Goal: Transaction & Acquisition: Purchase product/service

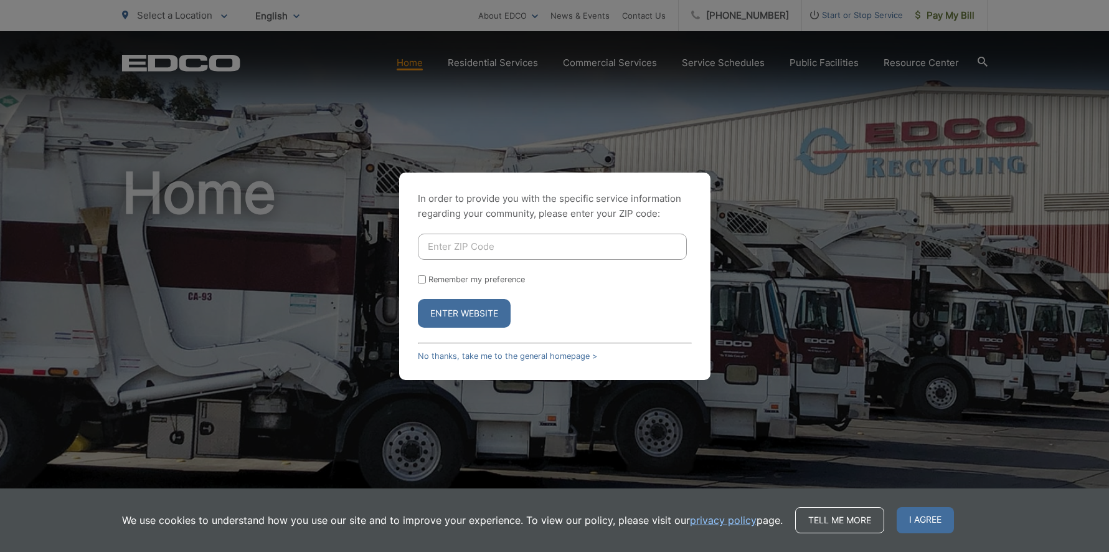
click at [473, 249] on input "Enter ZIP Code" at bounding box center [552, 246] width 269 height 26
type input "92078"
click at [469, 280] on label "Remember my preference" at bounding box center [476, 279] width 96 height 9
click at [426, 280] on input "Remember my preference" at bounding box center [422, 279] width 8 height 8
checkbox input "true"
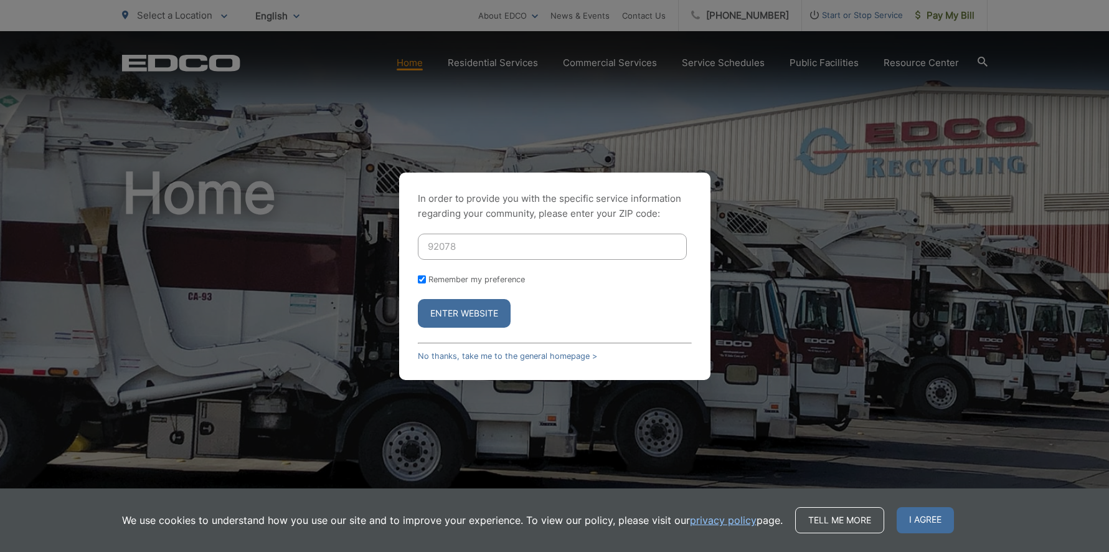
checkbox input "true"
click at [449, 311] on button "Enter Website" at bounding box center [464, 313] width 93 height 29
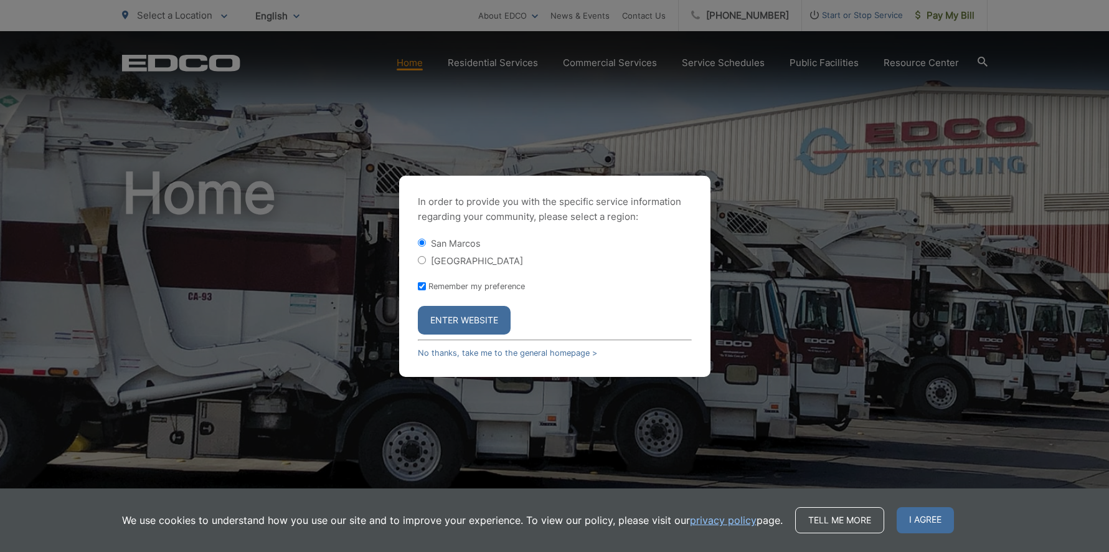
click at [449, 311] on button "Enter Website" at bounding box center [464, 320] width 93 height 29
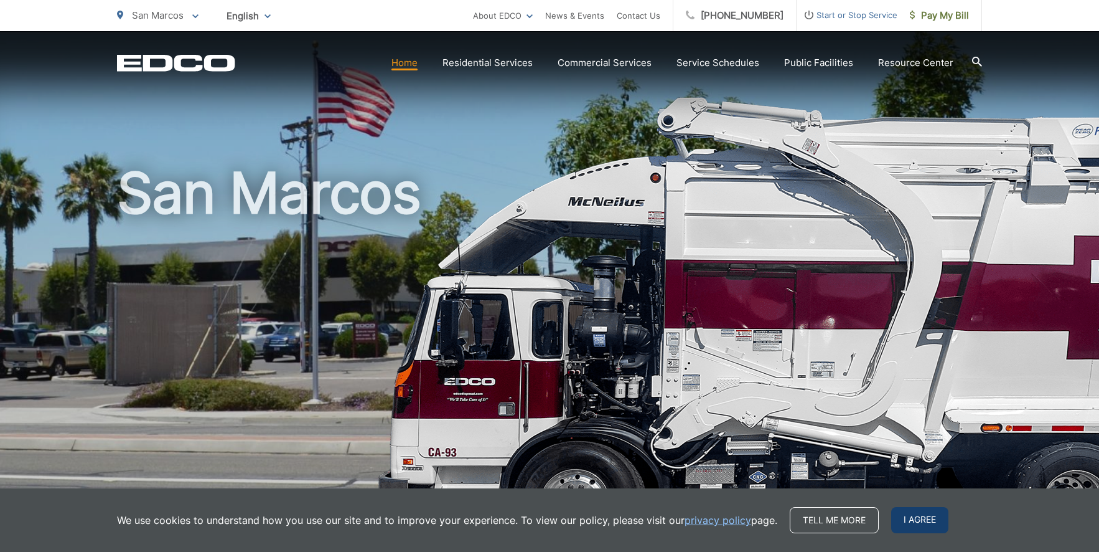
click at [900, 520] on span "I agree" at bounding box center [919, 520] width 57 height 26
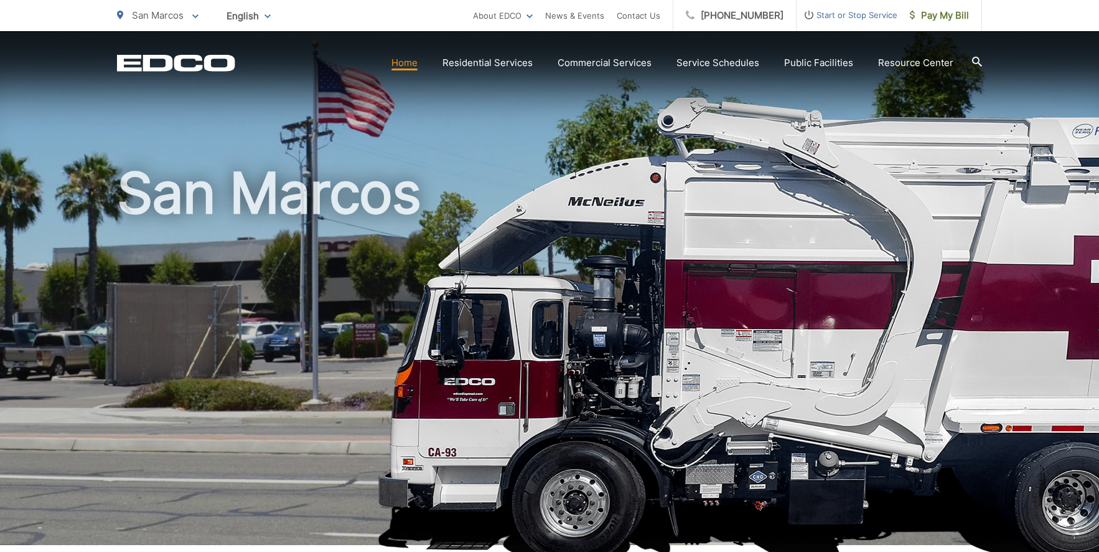
click at [414, 65] on link "Home" at bounding box center [405, 62] width 26 height 15
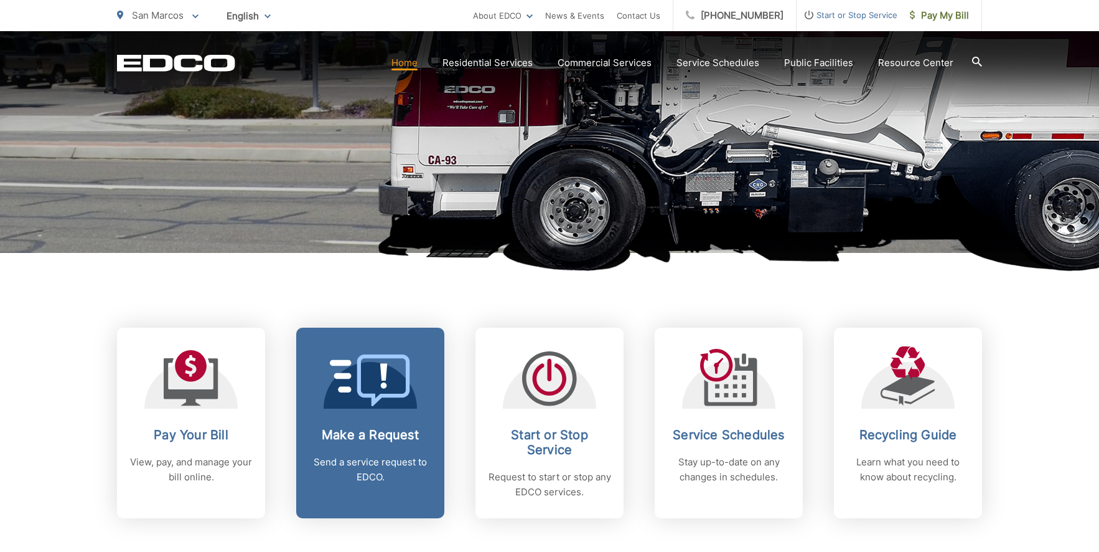
scroll to position [498, 0]
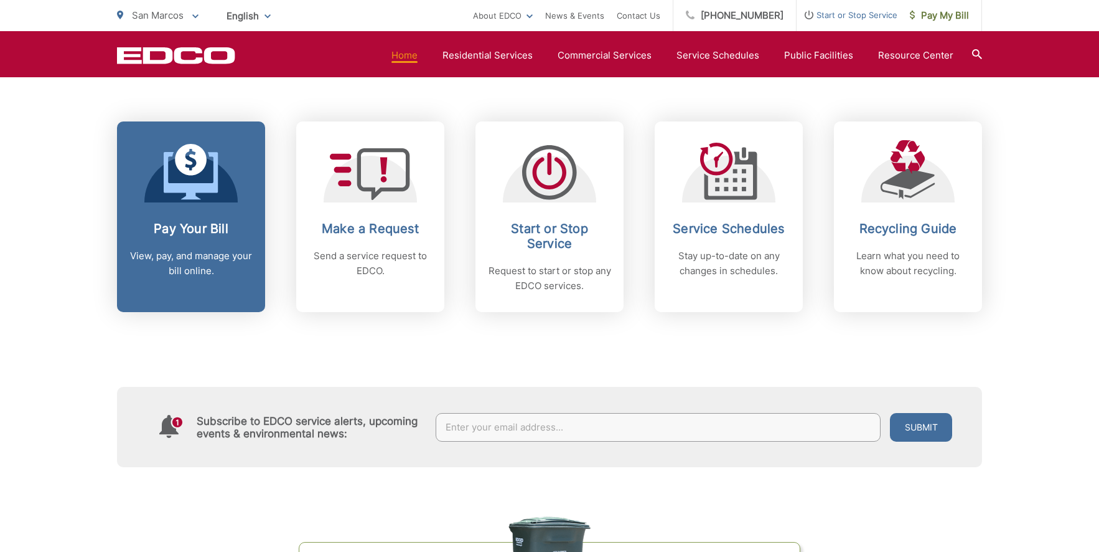
click at [190, 180] on icon at bounding box center [191, 172] width 55 height 56
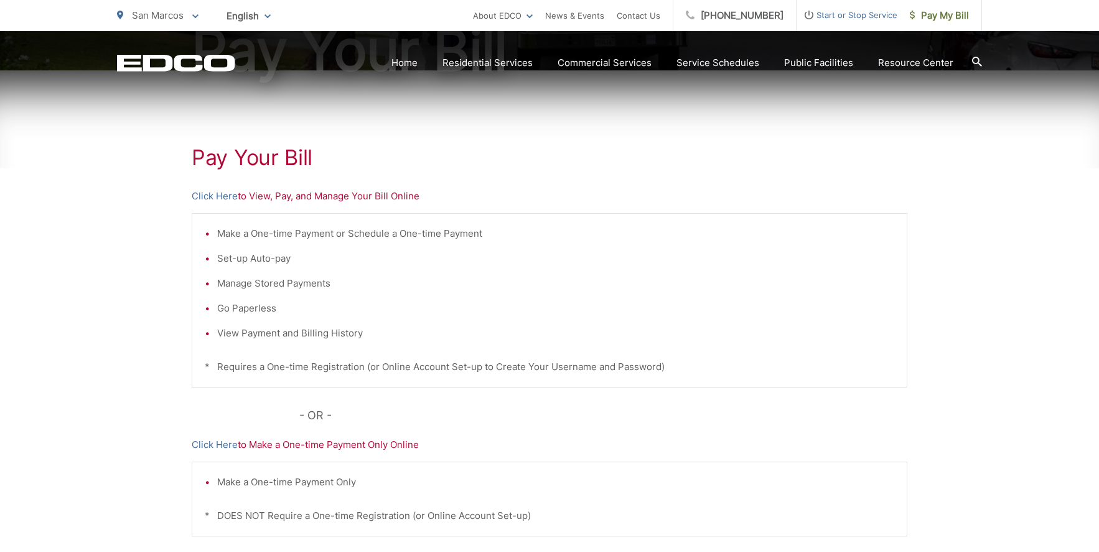
scroll to position [209, 0]
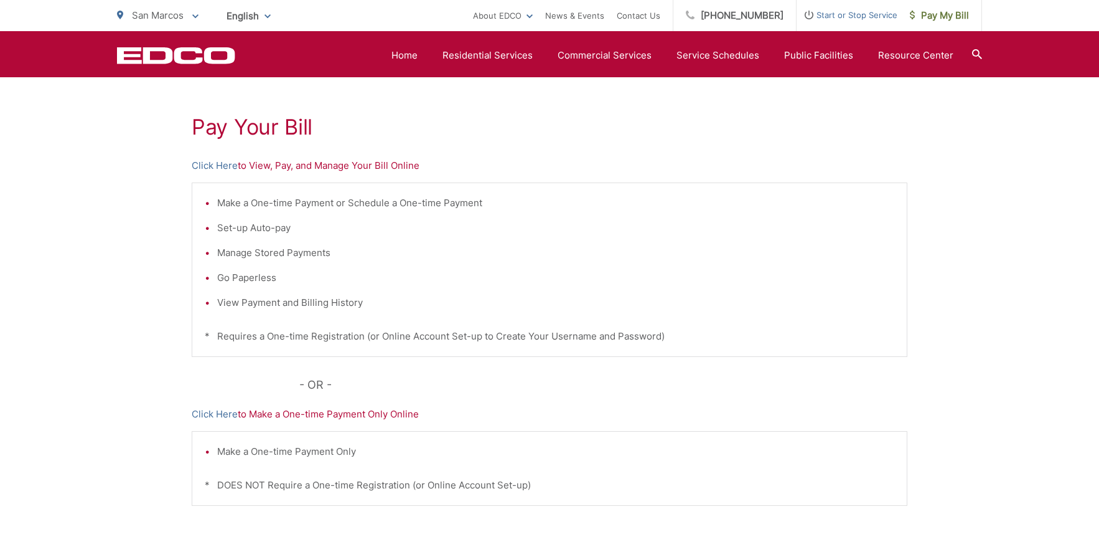
click at [389, 164] on p "Click Here to View, Pay, and Manage Your Bill Online" at bounding box center [550, 165] width 716 height 15
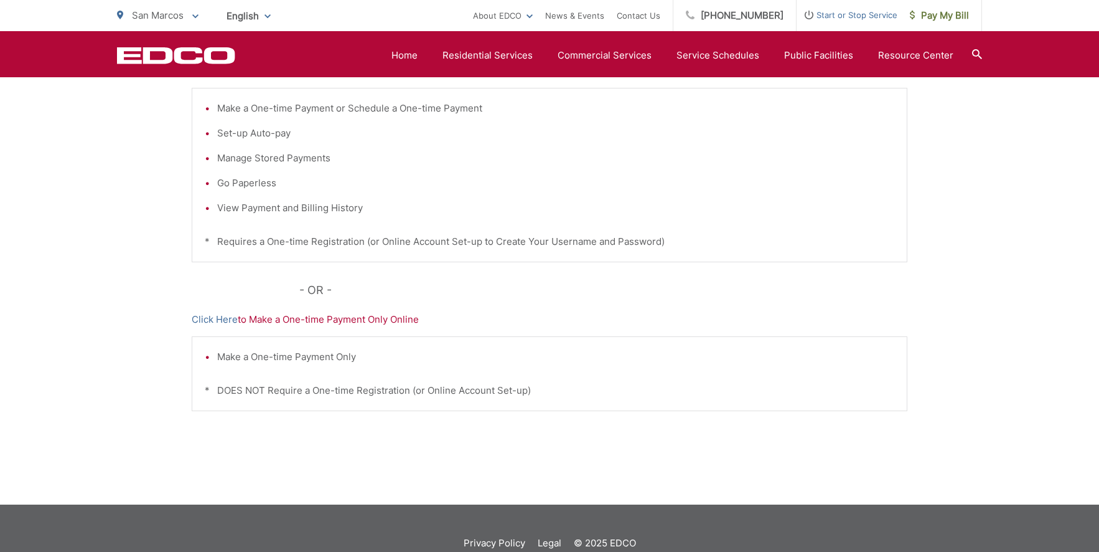
scroll to position [334, 0]
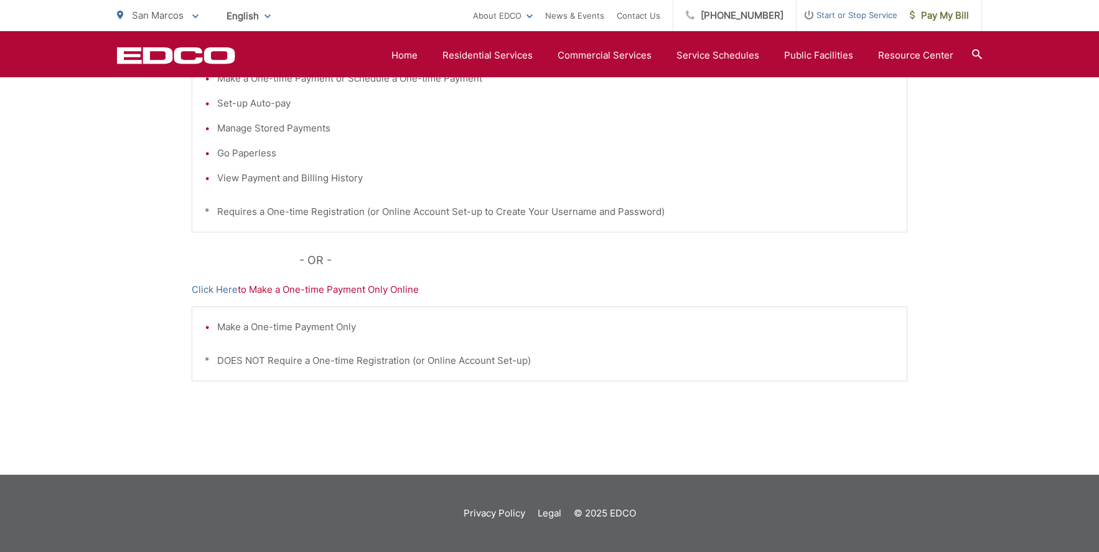
click at [355, 289] on p "Click Here to Make a One-time Payment Only Online" at bounding box center [550, 289] width 716 height 15
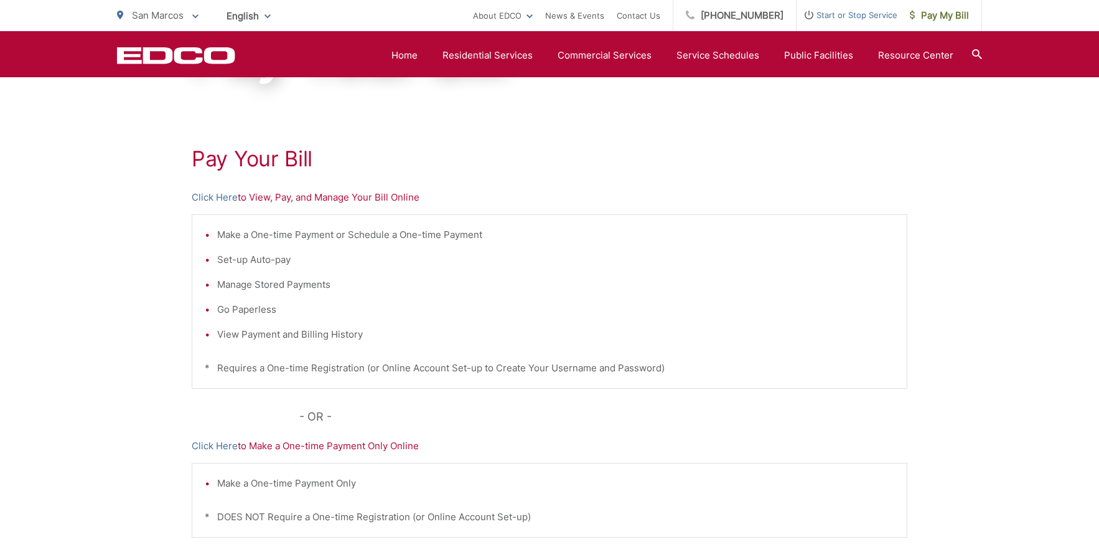
scroll to position [85, 0]
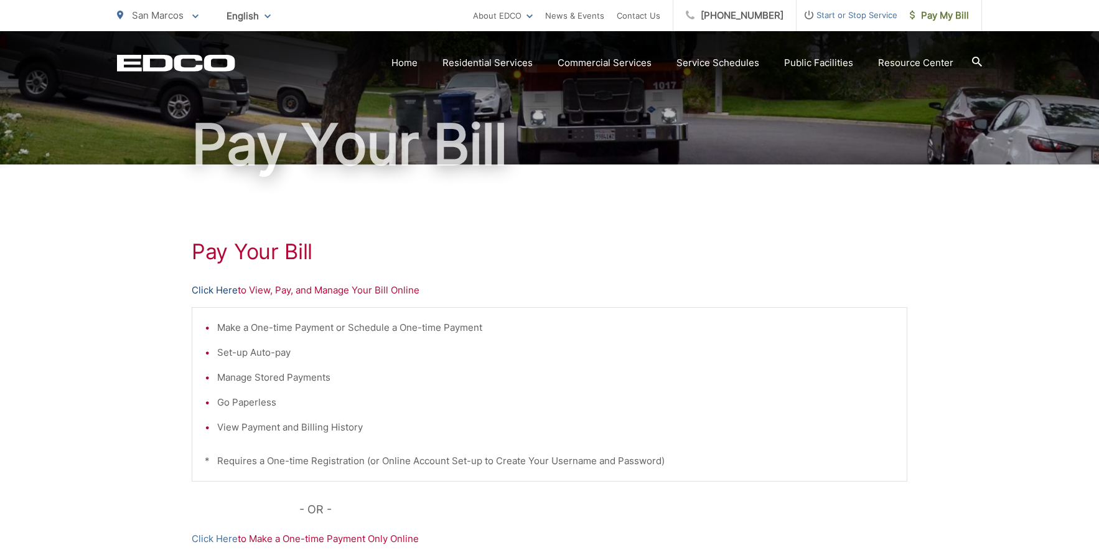
click at [226, 292] on link "Click Here" at bounding box center [215, 290] width 46 height 15
